Goal: Obtain resource: Download file/media

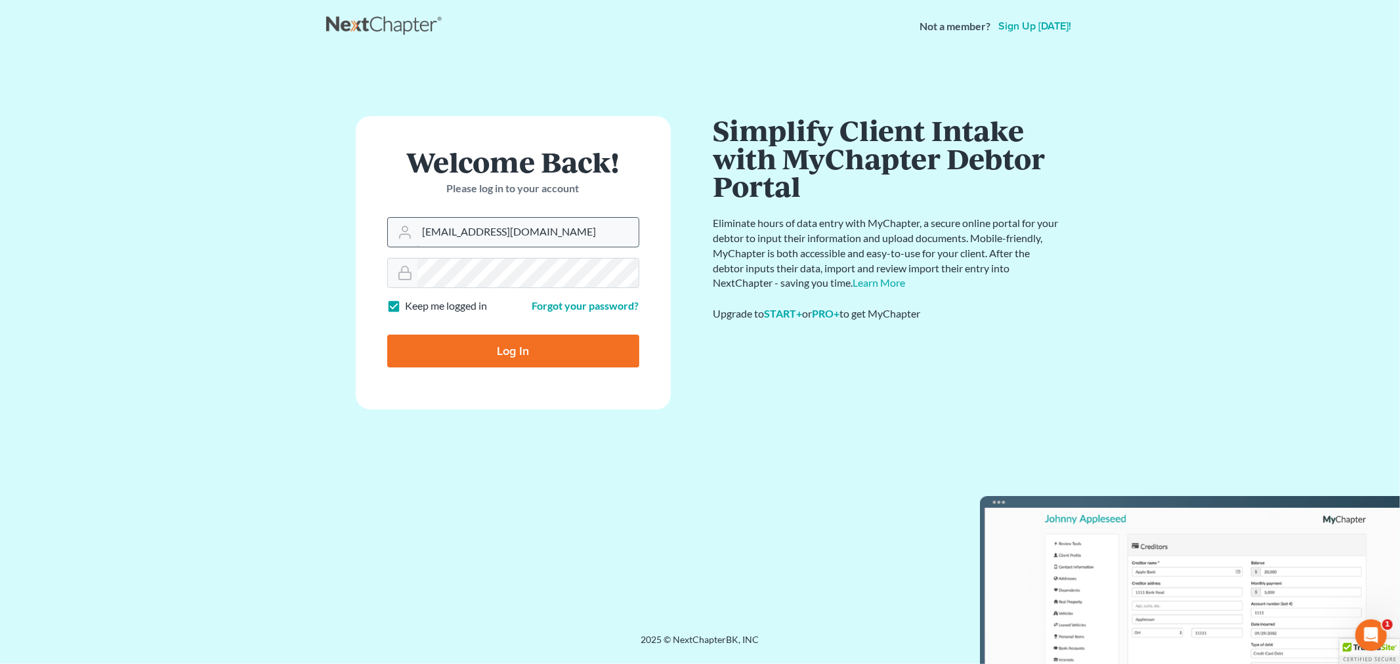
click at [536, 230] on input "allisont@newtomorrowlaw.com" at bounding box center [527, 232] width 221 height 29
type input "[PERSON_NAME][EMAIL_ADDRESS][DOMAIN_NAME]"
click at [495, 352] on input "Log In" at bounding box center [513, 351] width 252 height 33
type input "Thinking..."
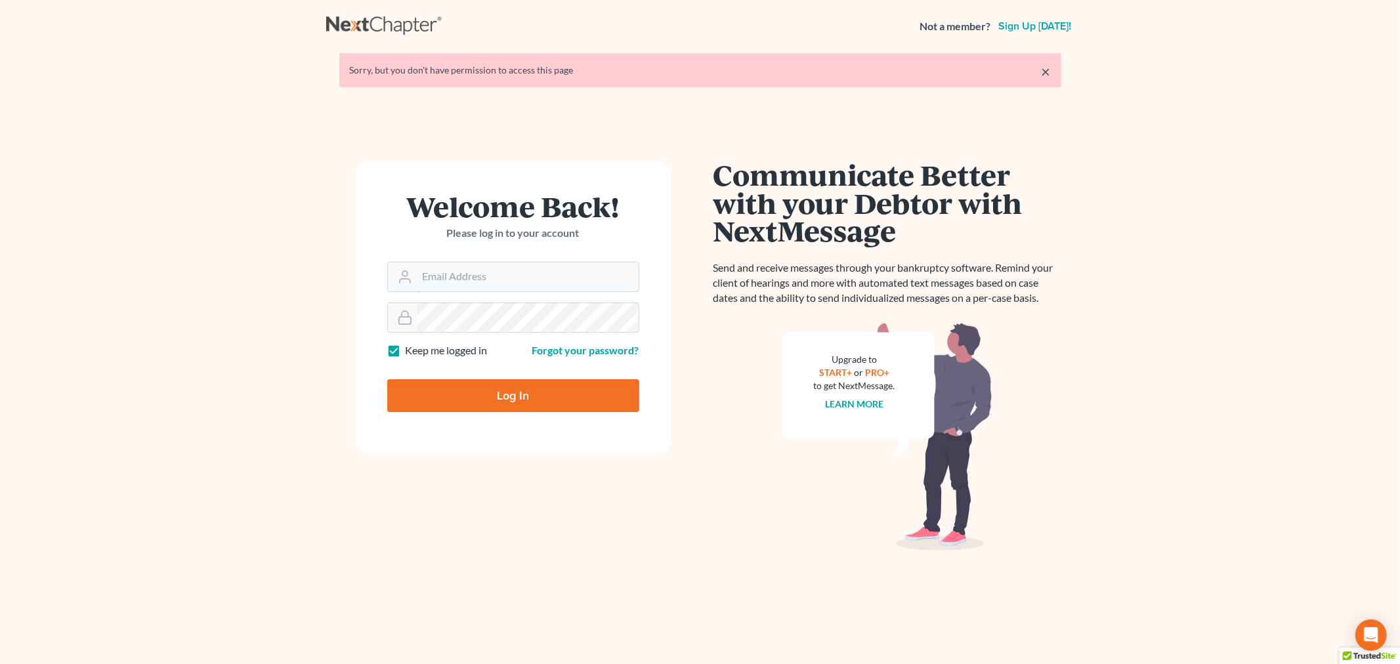
type input "[PERSON_NAME][EMAIL_ADDRESS][DOMAIN_NAME]"
click at [516, 389] on input "Log In" at bounding box center [513, 395] width 252 height 33
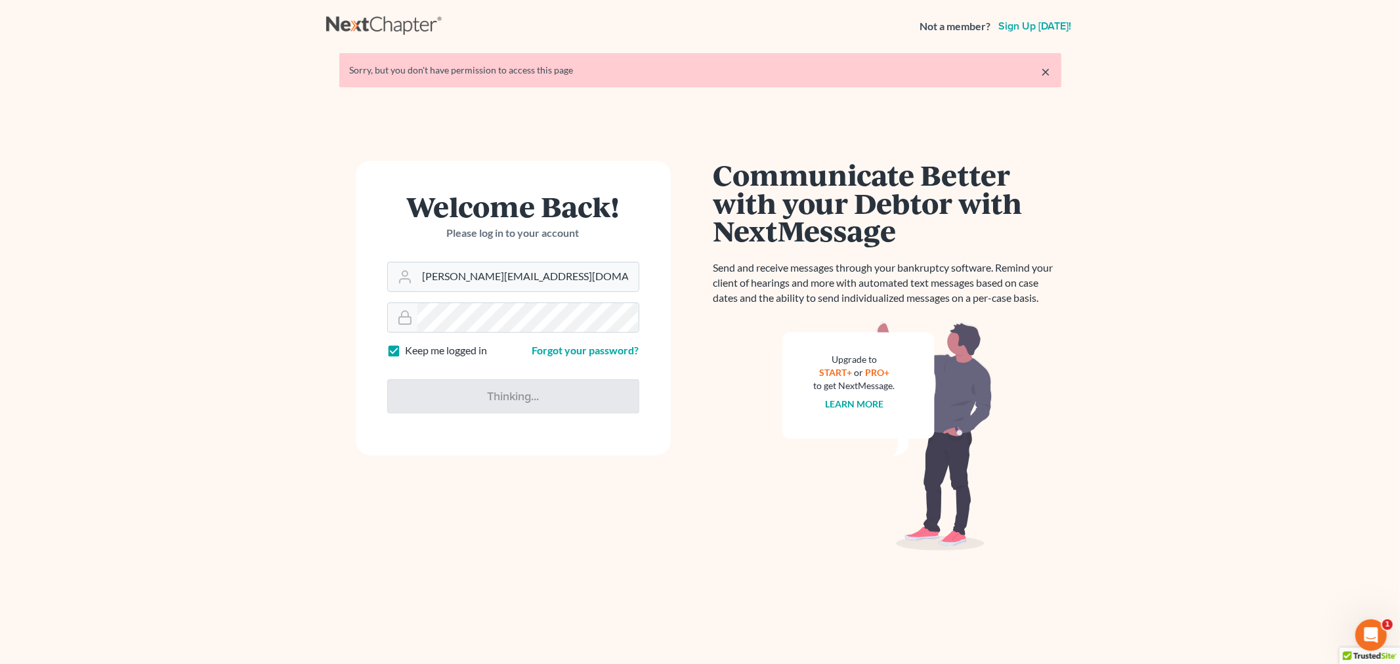
type input "Thinking..."
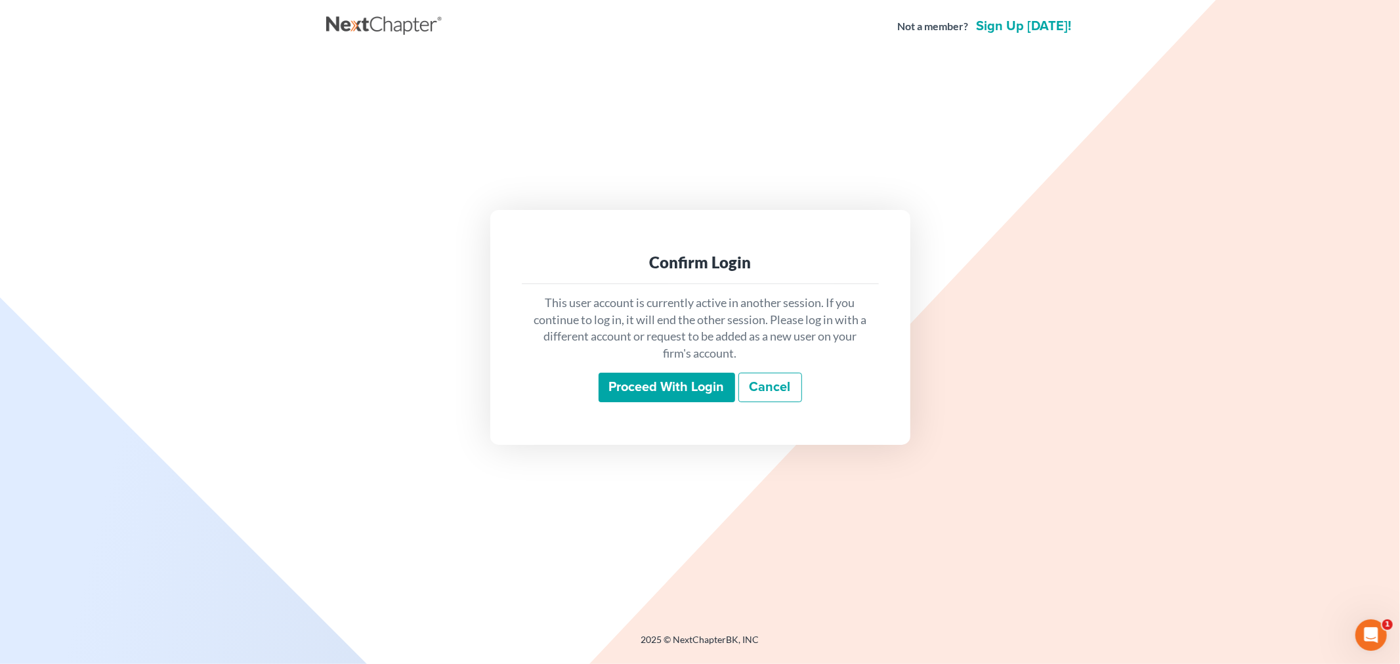
click at [685, 386] on input "Proceed with login" at bounding box center [667, 388] width 137 height 30
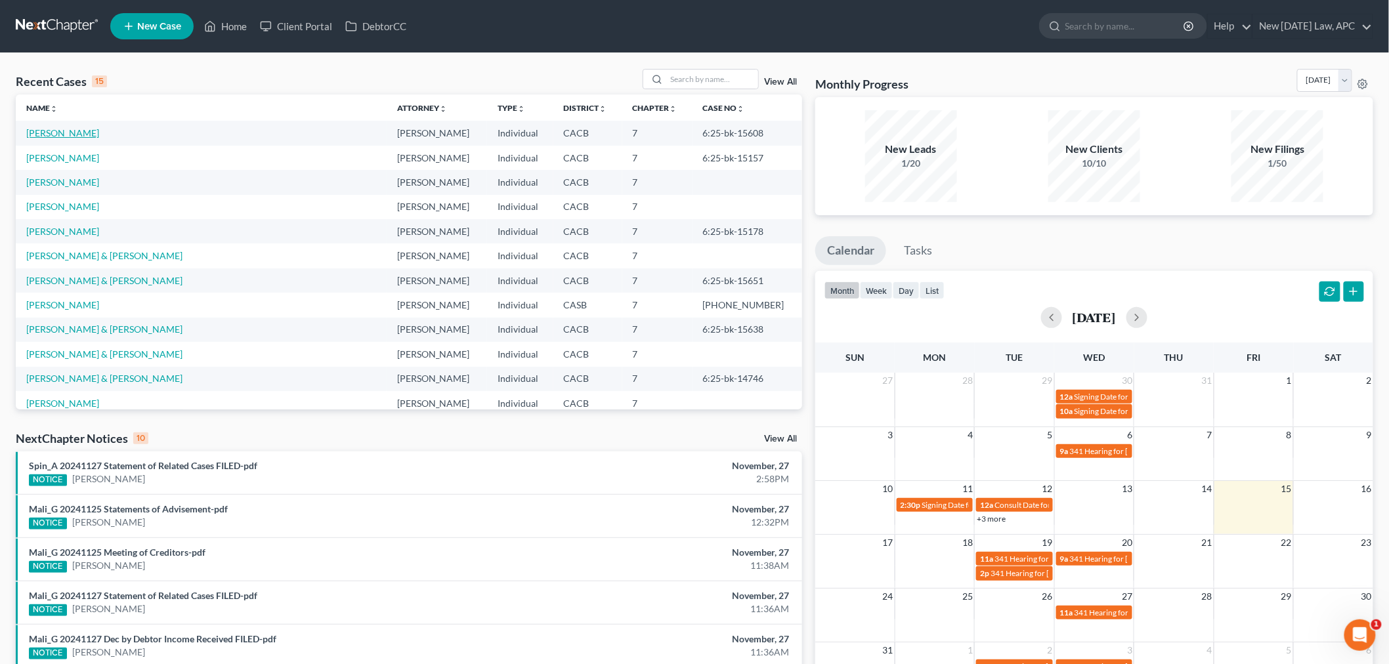
click at [77, 133] on link "[PERSON_NAME]" at bounding box center [62, 132] width 73 height 11
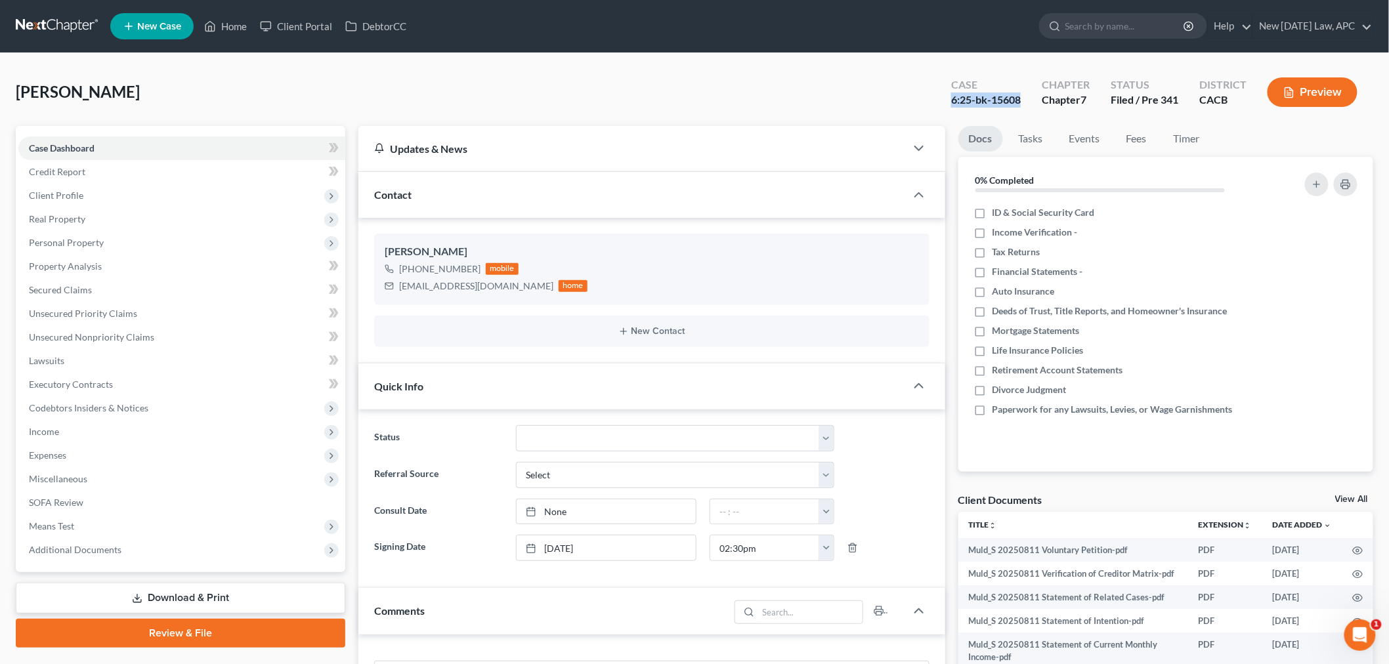
drag, startPoint x: 952, startPoint y: 101, endPoint x: 1025, endPoint y: 101, distance: 73.5
click at [1025, 101] on div "Case 6:25-bk-15608" at bounding box center [985, 93] width 91 height 39
copy div "6:25-bk-15608"
click at [681, 84] on div "[PERSON_NAME] Case 6:25-bk-15608 Chapter Chapter 7 Status Filed / Pre [GEOGRAPH…" at bounding box center [694, 97] width 1357 height 57
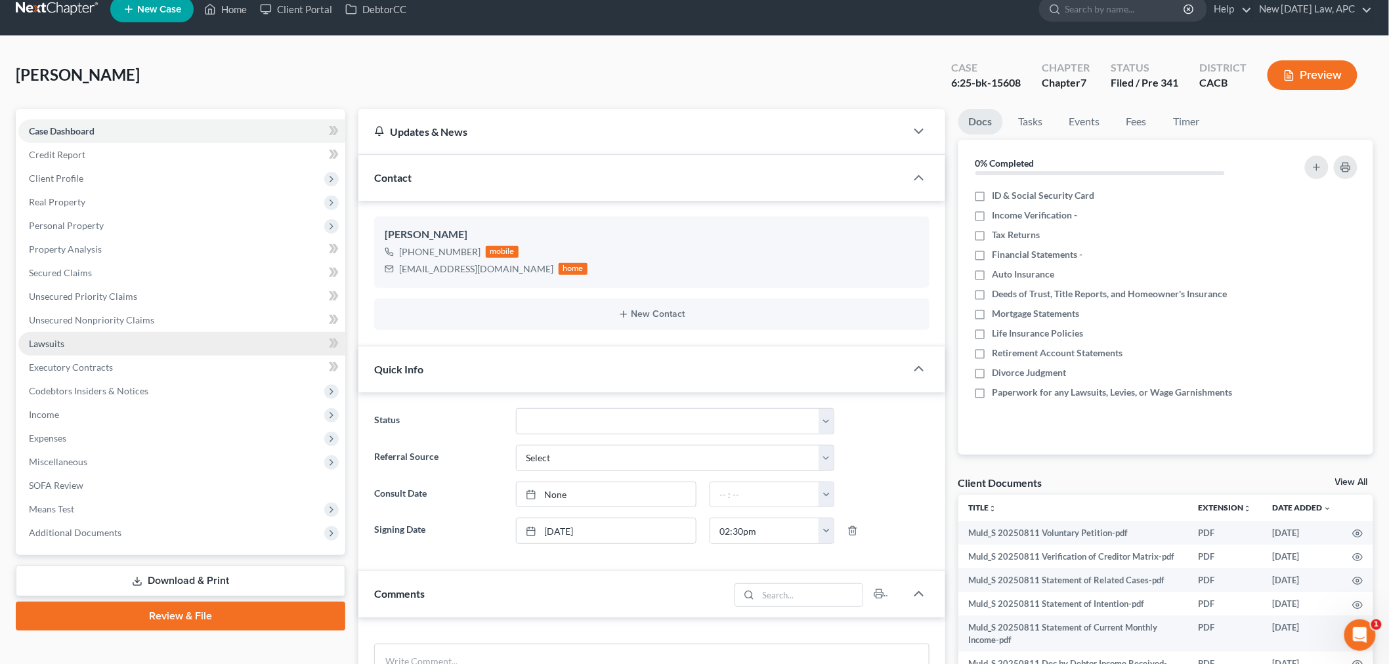
scroll to position [146, 0]
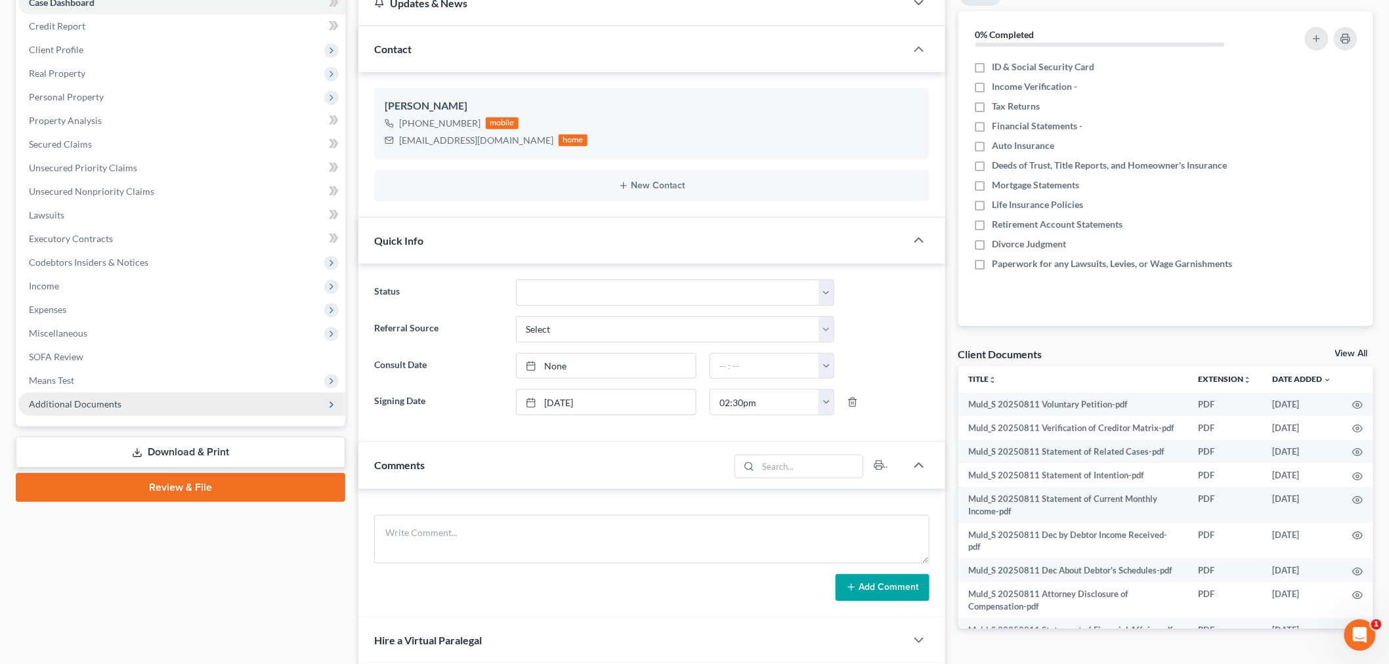
click at [126, 394] on span "Additional Documents" at bounding box center [181, 404] width 327 height 24
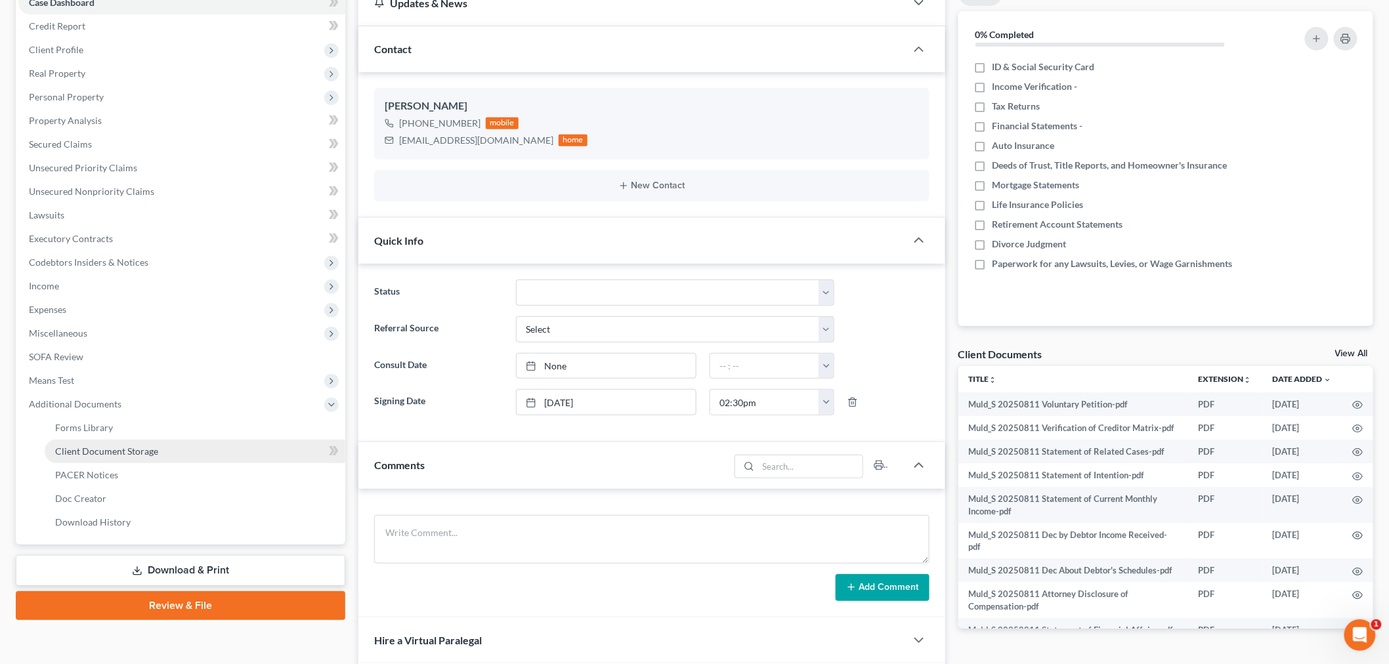
click at [122, 448] on span "Client Document Storage" at bounding box center [106, 451] width 103 height 11
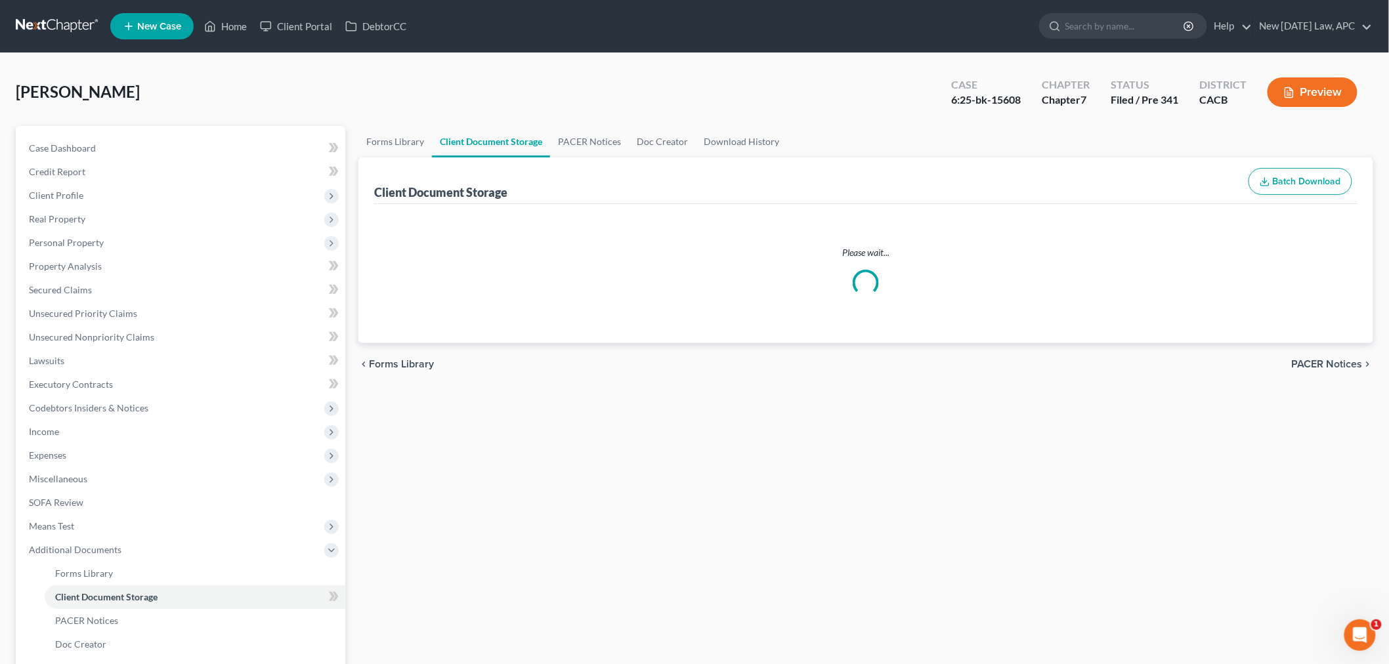
select select "57"
select select "51"
select select "56"
select select "30"
select select "55"
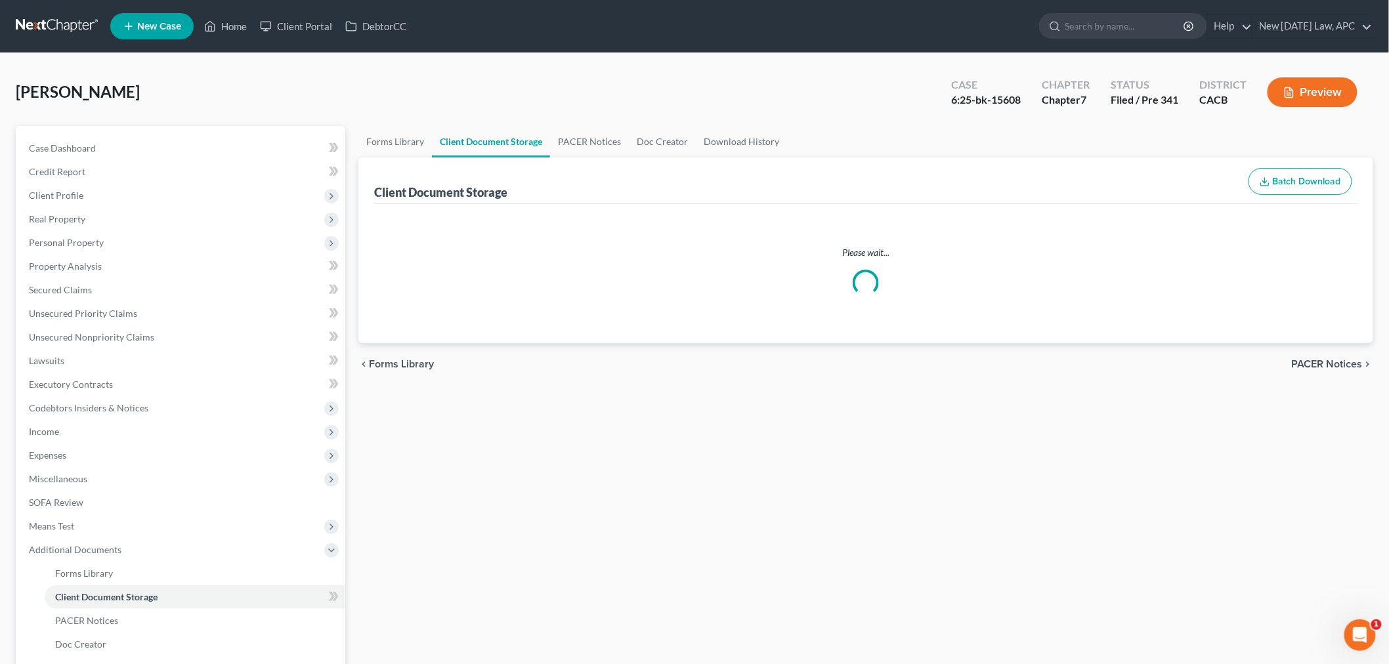
select select "64"
select select "65"
select select "59"
select select "60"
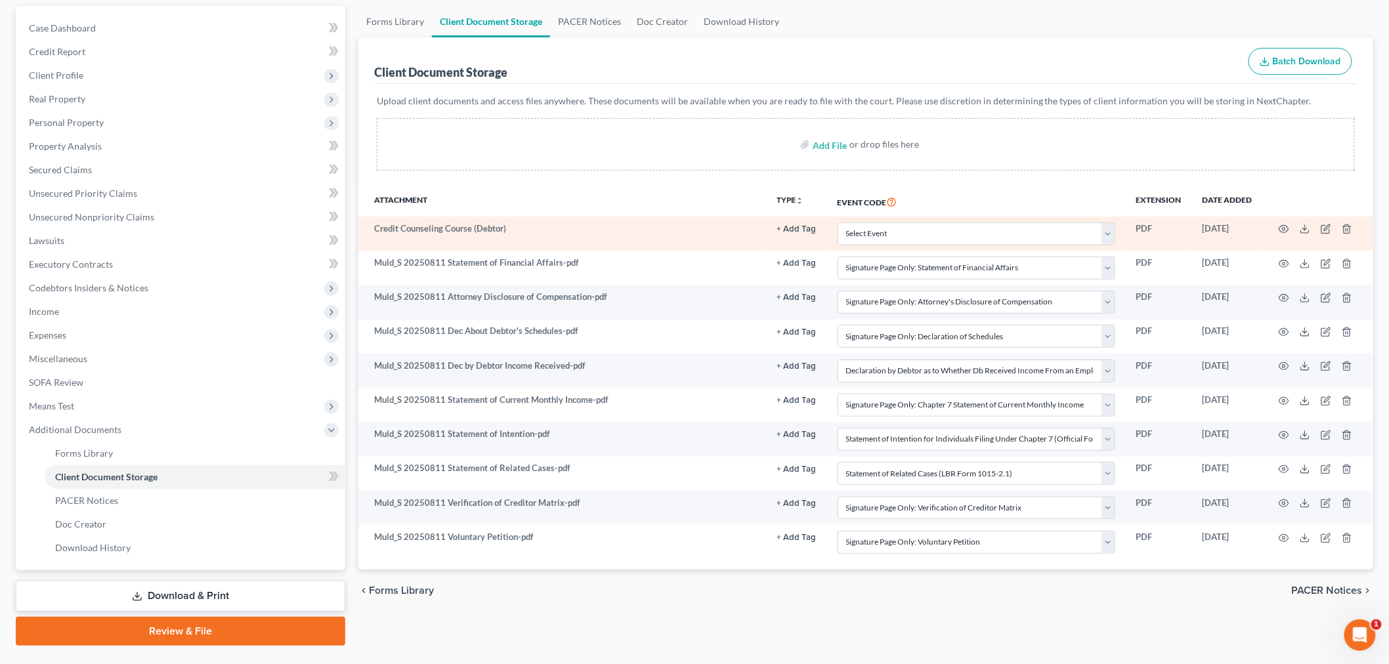
scroll to position [146, 0]
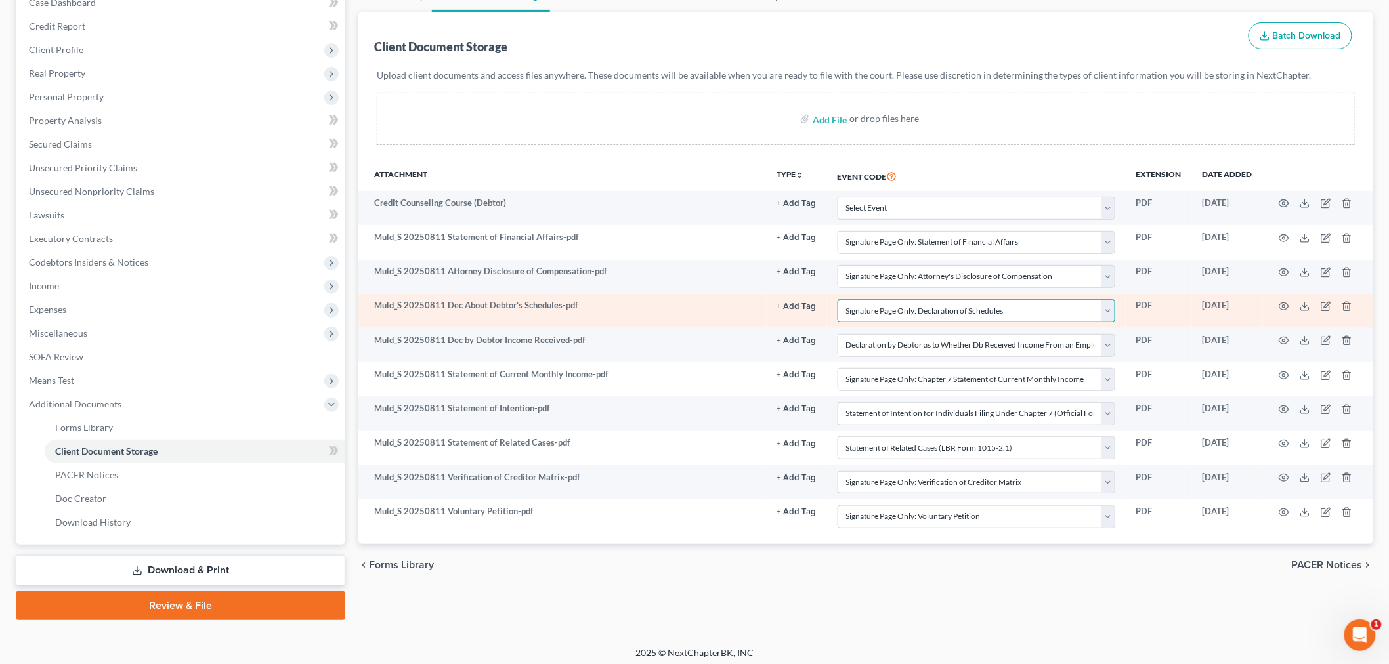
click at [896, 314] on select "Select Event Amended Chapter 11 Plan Amended Chapter 11 Small Business Plan Ame…" at bounding box center [976, 310] width 278 height 23
select select
click at [837, 299] on select "Select Event Amended Chapter 11 Plan Amended Chapter 11 Small Business Plan Ame…" at bounding box center [976, 310] width 278 height 23
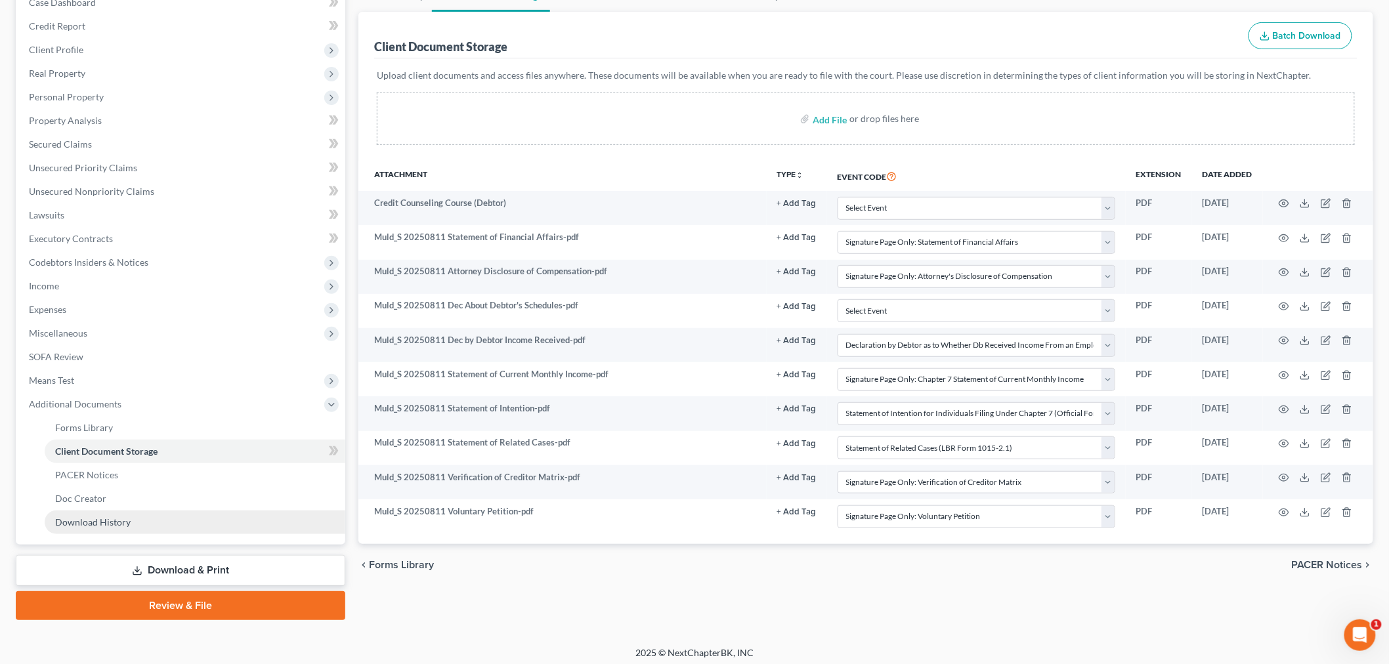
click at [171, 532] on link "Download History" at bounding box center [195, 523] width 301 height 24
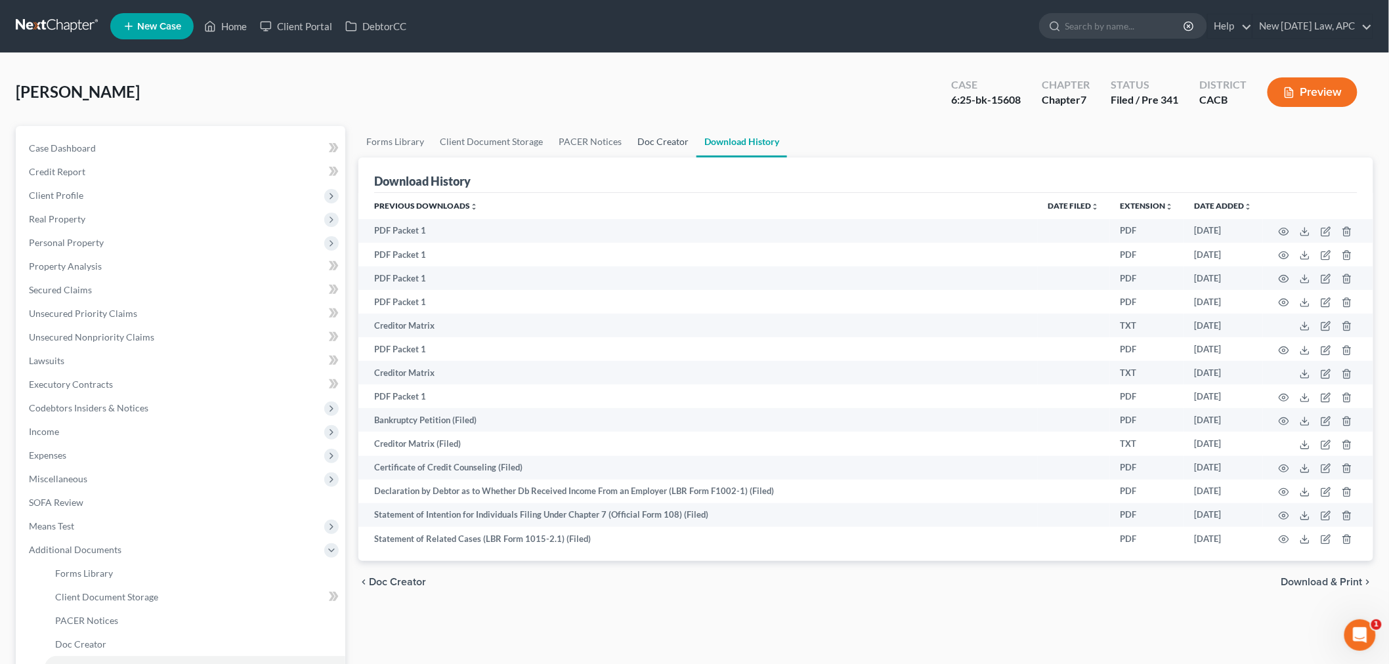
click at [654, 137] on link "Doc Creator" at bounding box center [662, 142] width 67 height 32
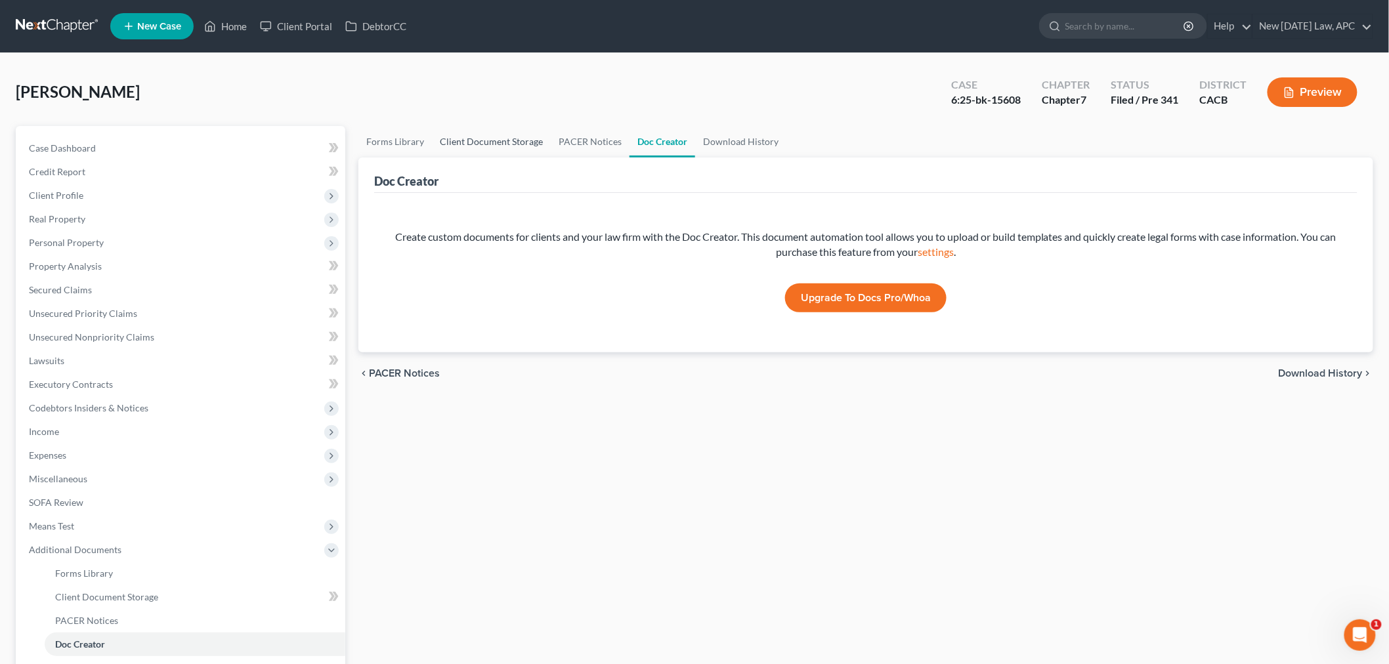
click at [486, 137] on link "Client Document Storage" at bounding box center [491, 142] width 119 height 32
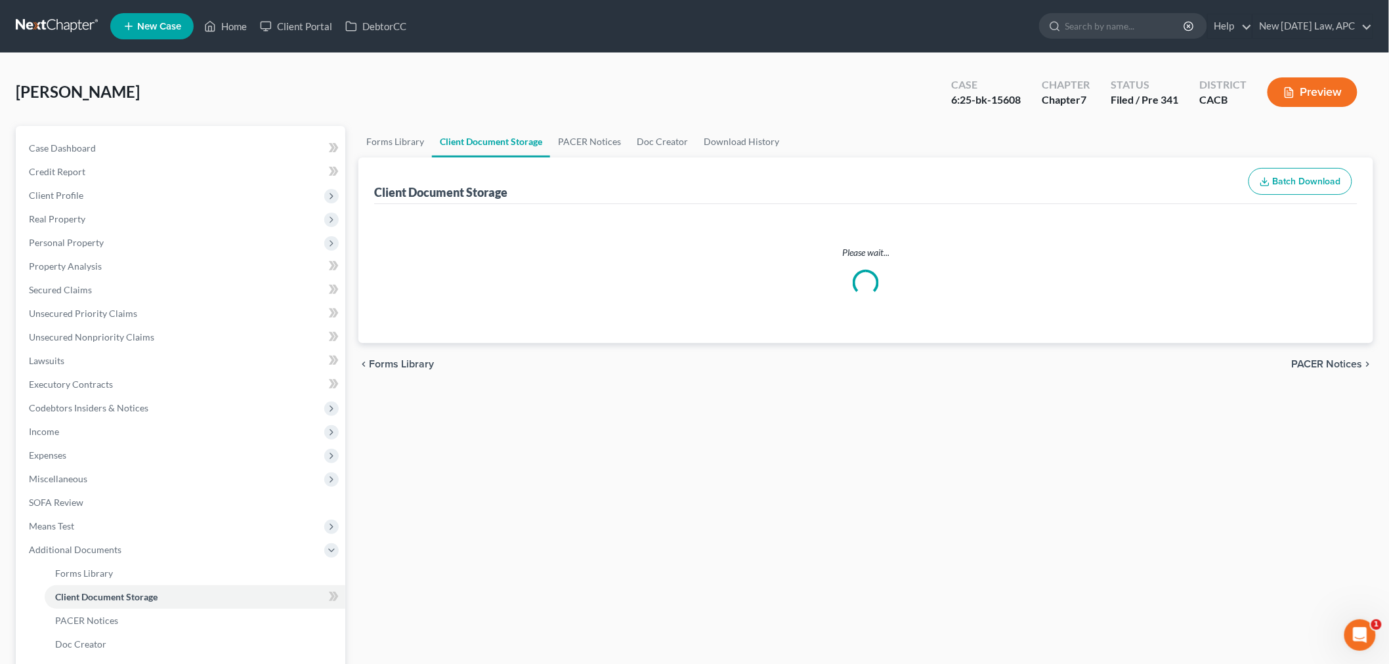
select select "57"
select select "51"
select select "30"
select select "55"
select select "64"
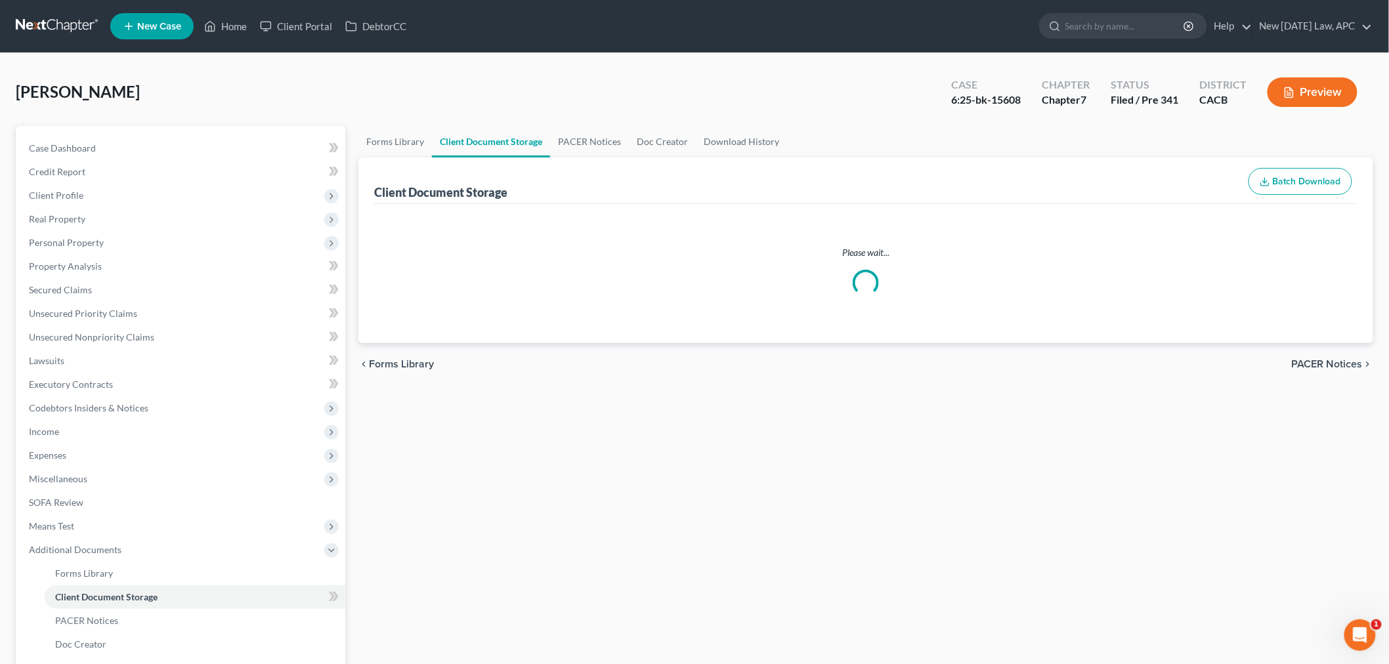
select select "65"
select select "59"
select select "60"
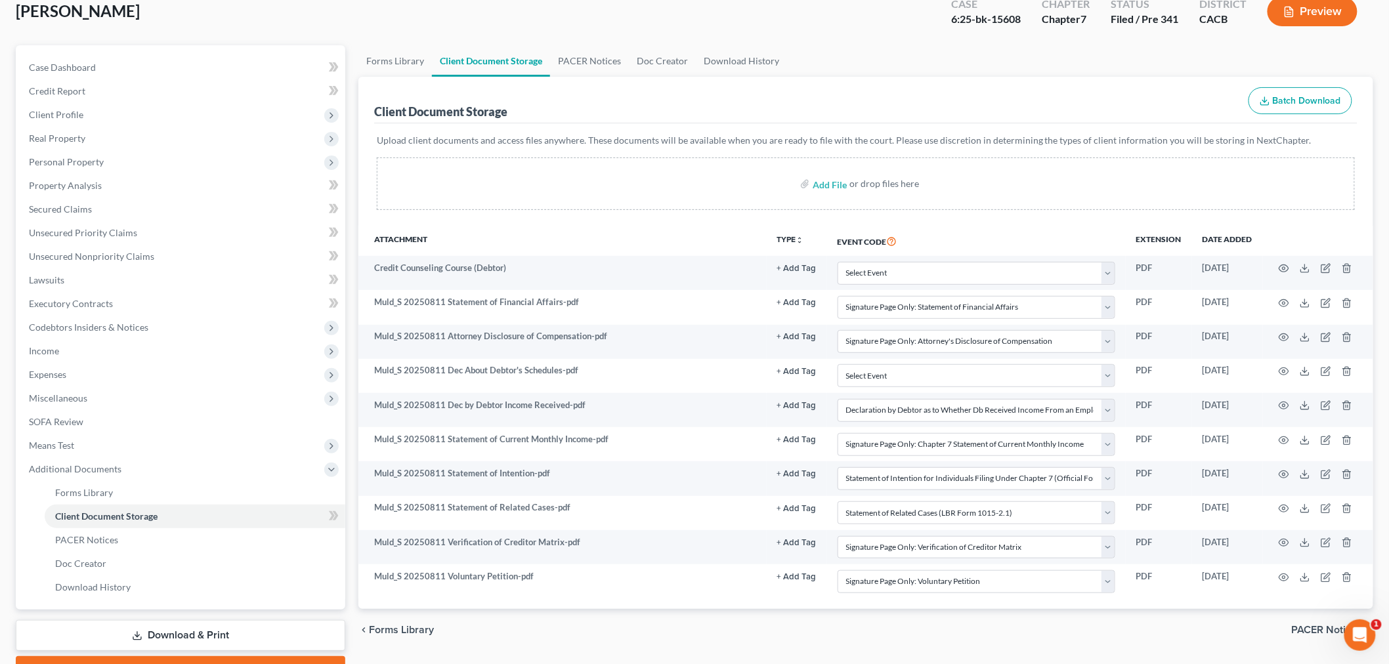
scroll to position [146, 0]
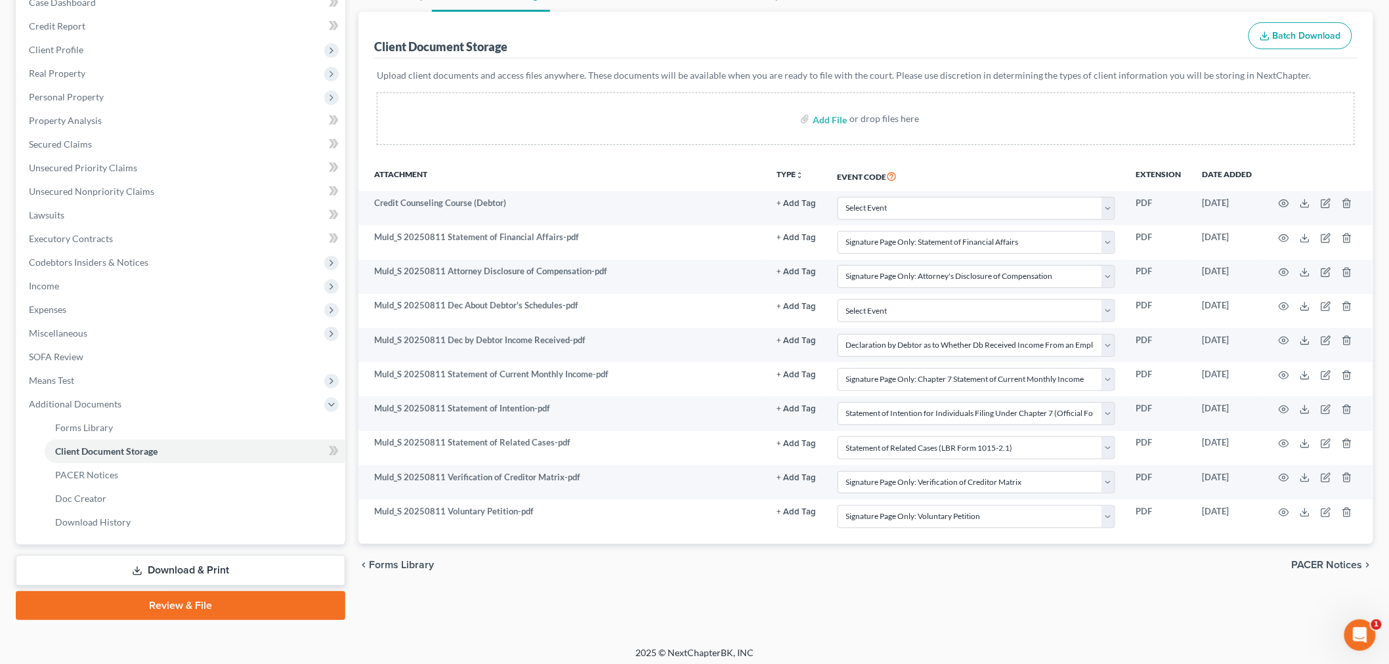
click at [171, 571] on link "Download & Print" at bounding box center [180, 570] width 329 height 31
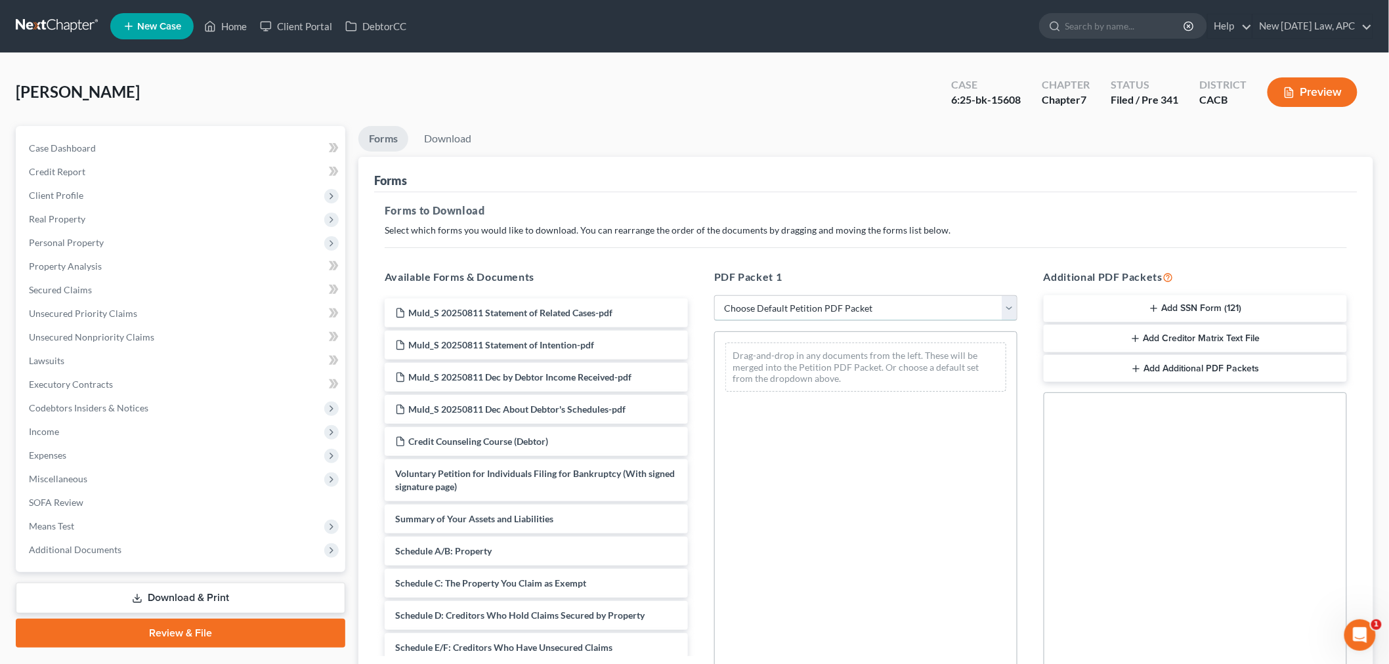
click at [760, 305] on select "Choose Default Petition PDF Packet Complete Bankruptcy Petition (all forms and …" at bounding box center [865, 308] width 303 height 26
select select "2"
click at [714, 295] on select "Choose Default Petition PDF Packet Complete Bankruptcy Petition (all forms and …" at bounding box center [865, 308] width 303 height 26
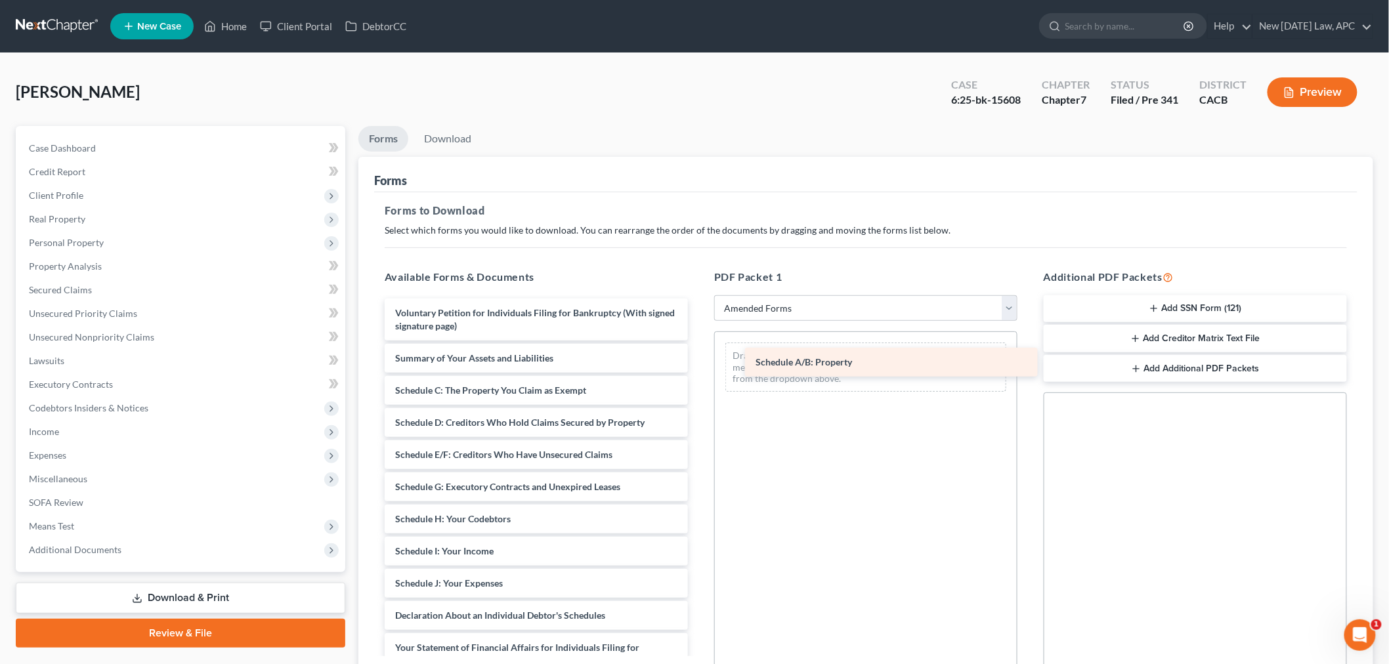
drag, startPoint x: 523, startPoint y: 386, endPoint x: 883, endPoint y: 358, distance: 361.3
click at [698, 358] on div "Schedule A/B: Property Voluntary Petition for Individuals Filing for Bankruptcy…" at bounding box center [536, 597] width 324 height 596
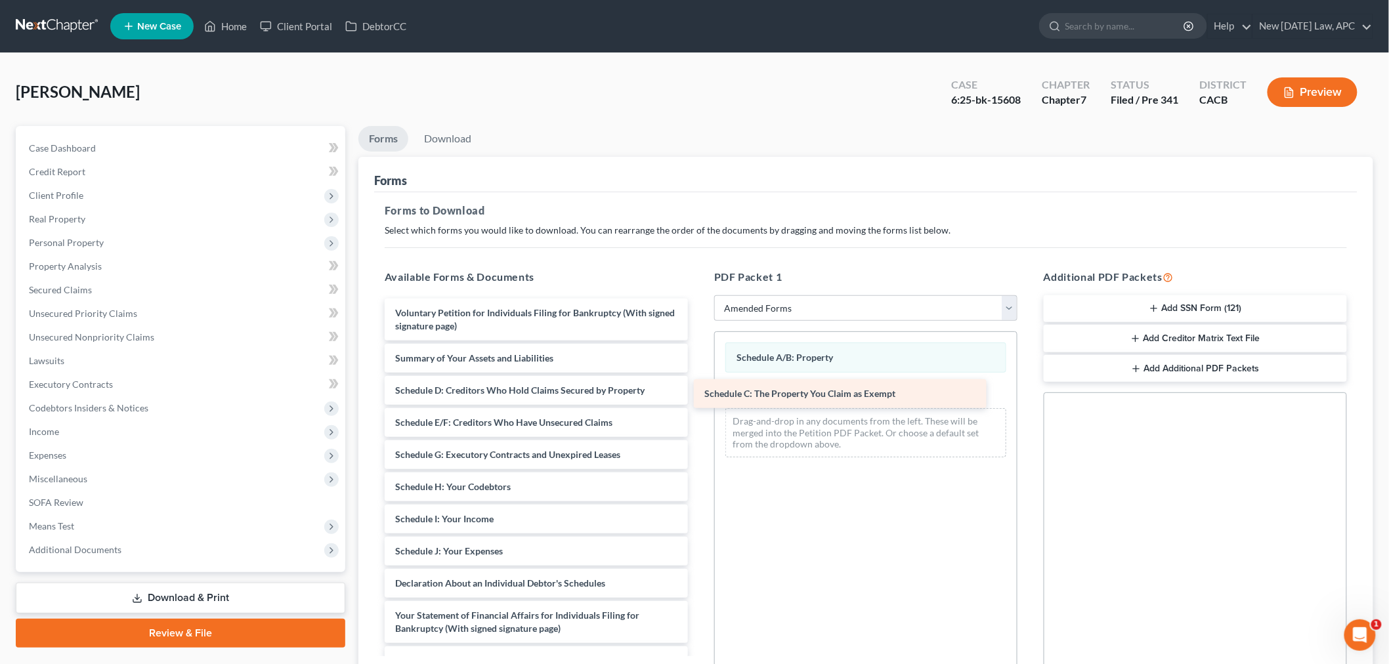
drag, startPoint x: 448, startPoint y: 391, endPoint x: 757, endPoint y: 395, distance: 309.1
click at [698, 395] on div "Schedule C: The Property You Claim as Exempt Voluntary Petition for Individuals…" at bounding box center [536, 581] width 324 height 564
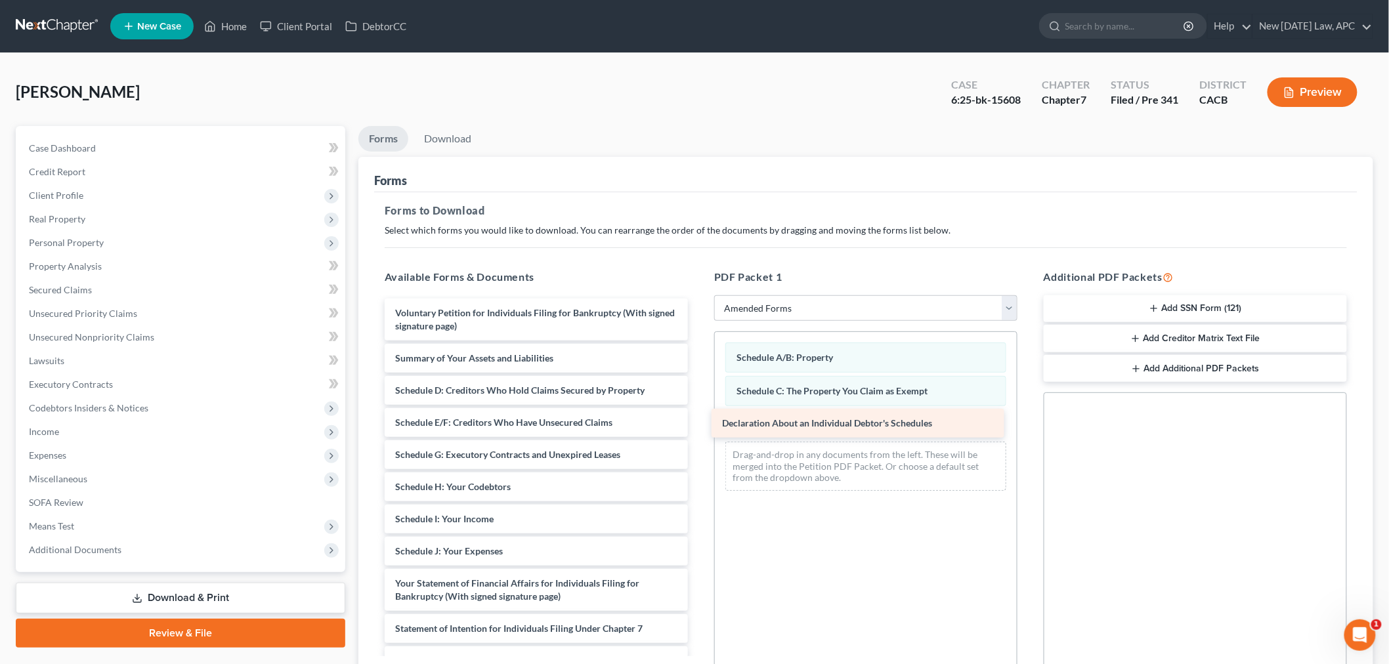
drag, startPoint x: 586, startPoint y: 588, endPoint x: 913, endPoint y: 429, distance: 363.7
click at [698, 429] on div "Declaration About an Individual Debtor's Schedules Voluntary Petition for Indiv…" at bounding box center [536, 565] width 324 height 532
click at [702, 154] on ul "Forms Download" at bounding box center [865, 141] width 1015 height 31
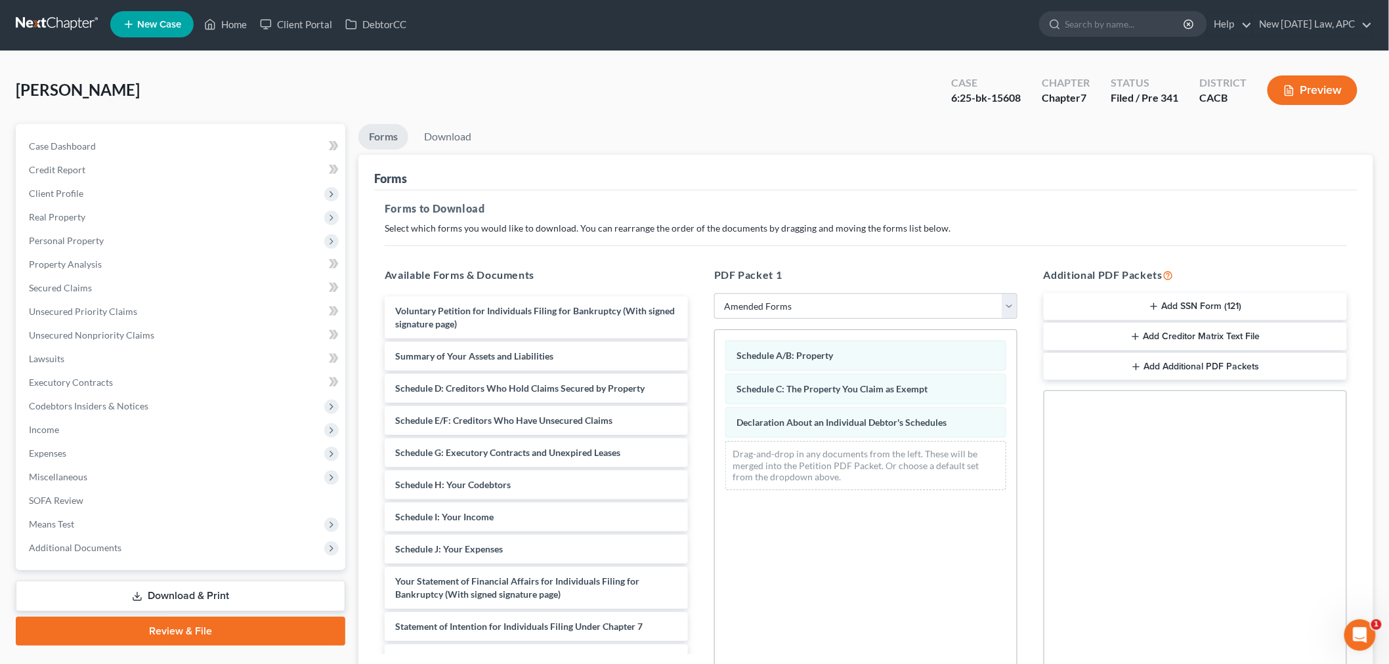
scroll to position [1, 0]
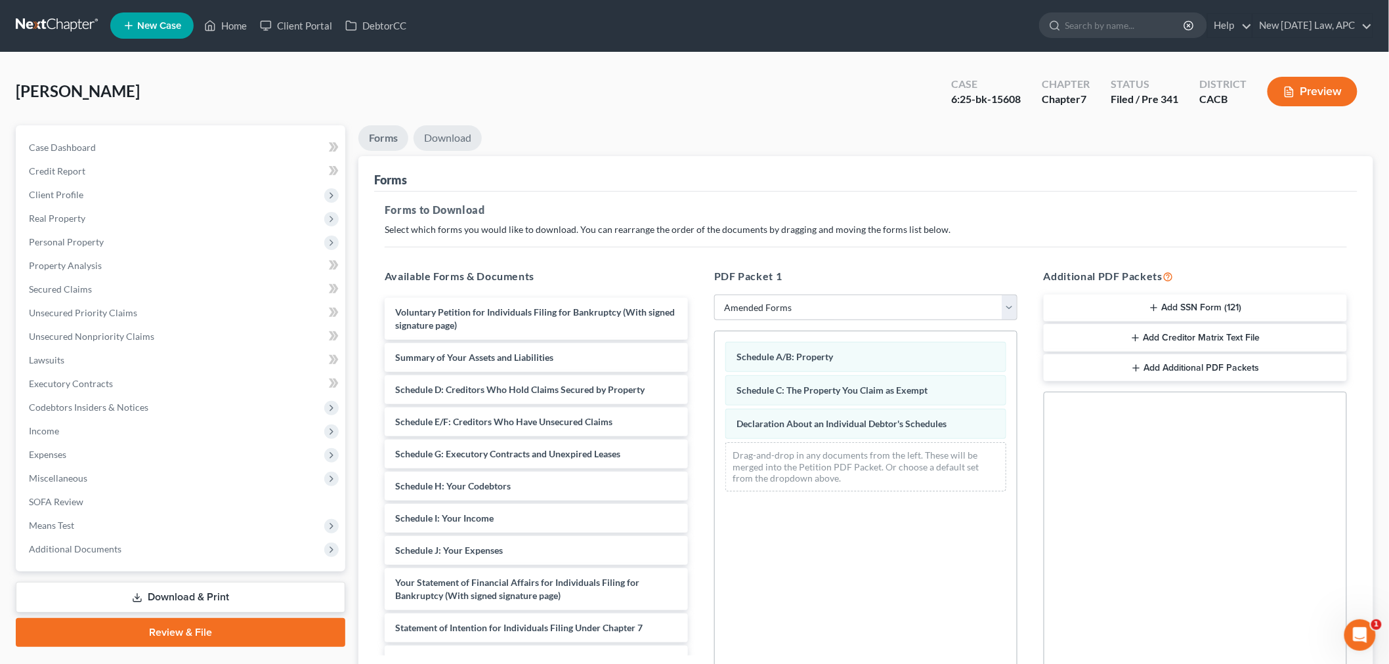
click at [453, 138] on link "Download" at bounding box center [447, 138] width 68 height 26
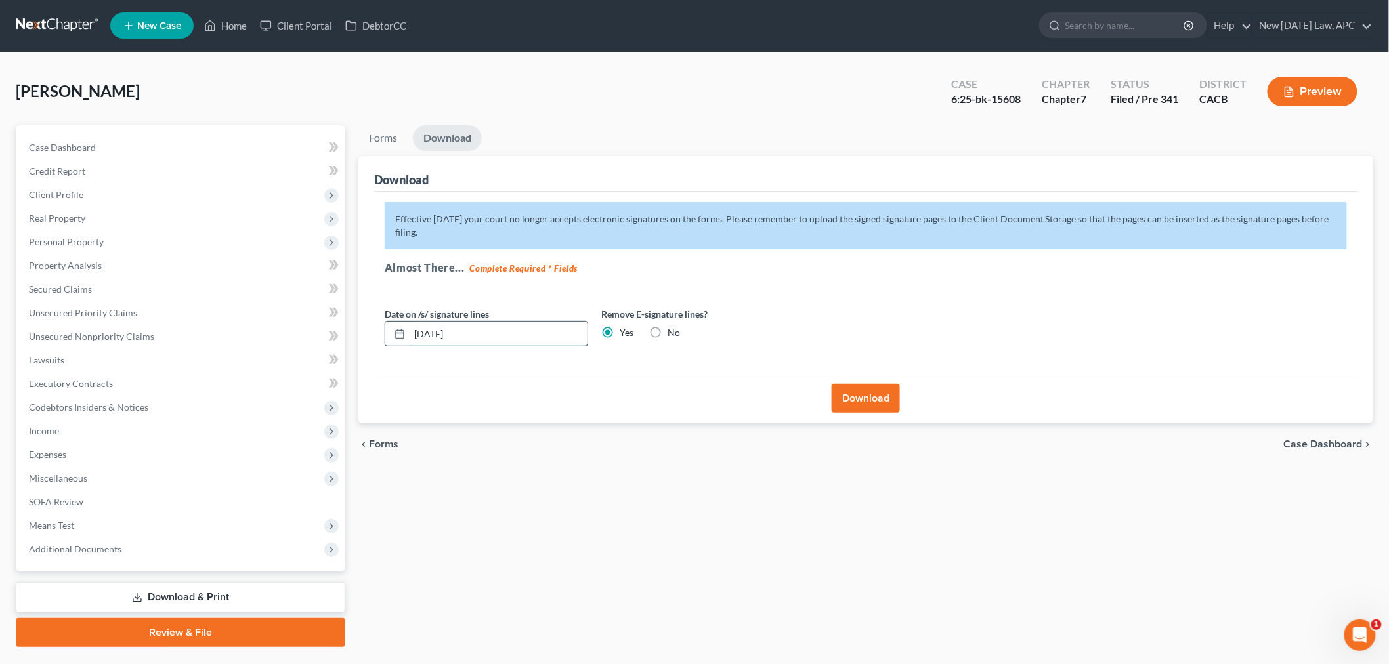
click at [440, 333] on input "[DATE]" at bounding box center [499, 334] width 178 height 25
type input "08/01/20258"
click at [634, 362] on div "Effective [DATE] your court no longer accepts electronic signatures on the form…" at bounding box center [865, 283] width 983 height 182
click at [860, 397] on button "Download" at bounding box center [866, 398] width 68 height 29
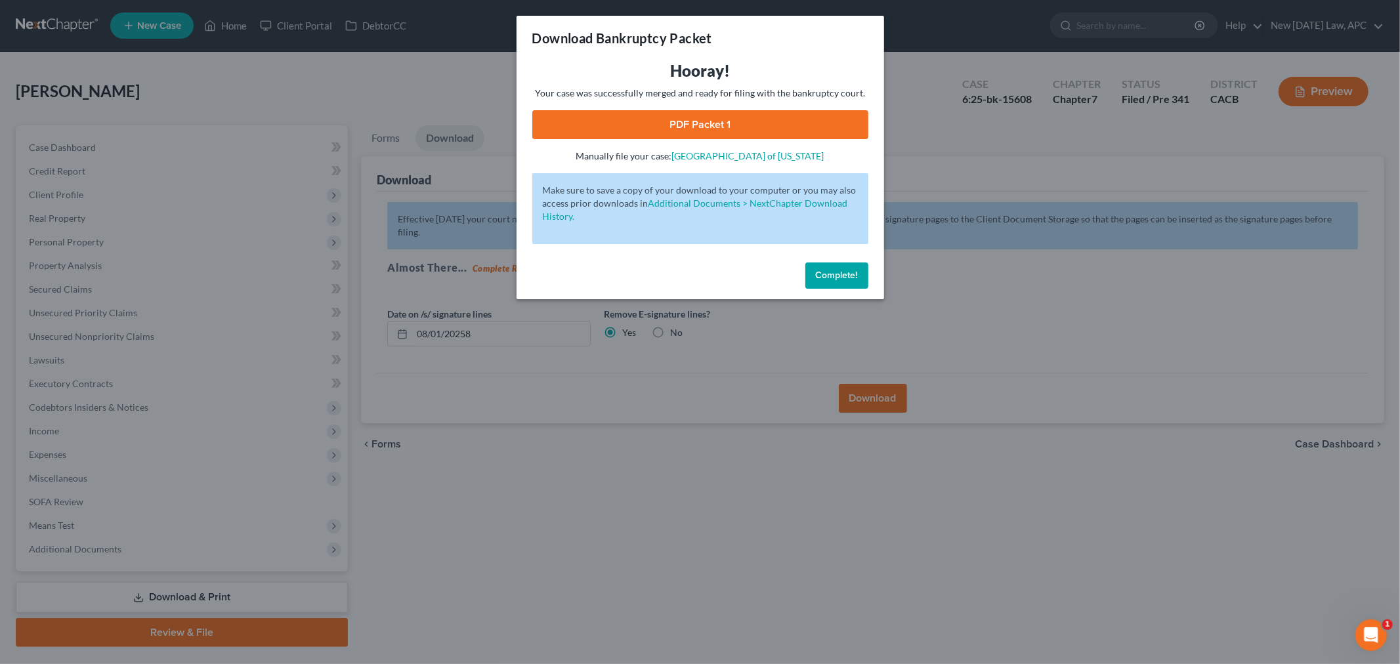
click at [718, 119] on link "PDF Packet 1" at bounding box center [700, 124] width 336 height 29
click at [827, 274] on span "Complete!" at bounding box center [837, 275] width 42 height 11
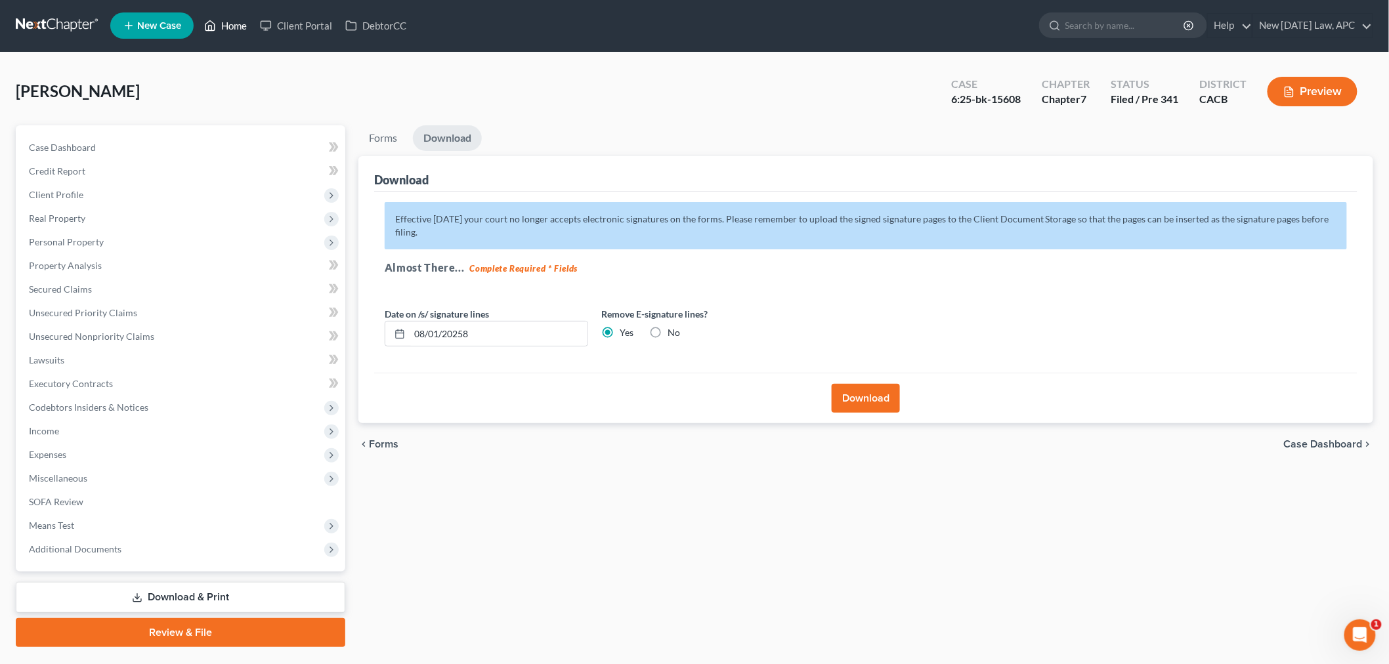
click at [221, 20] on link "Home" at bounding box center [226, 26] width 56 height 24
